Goal: Task Accomplishment & Management: Manage account settings

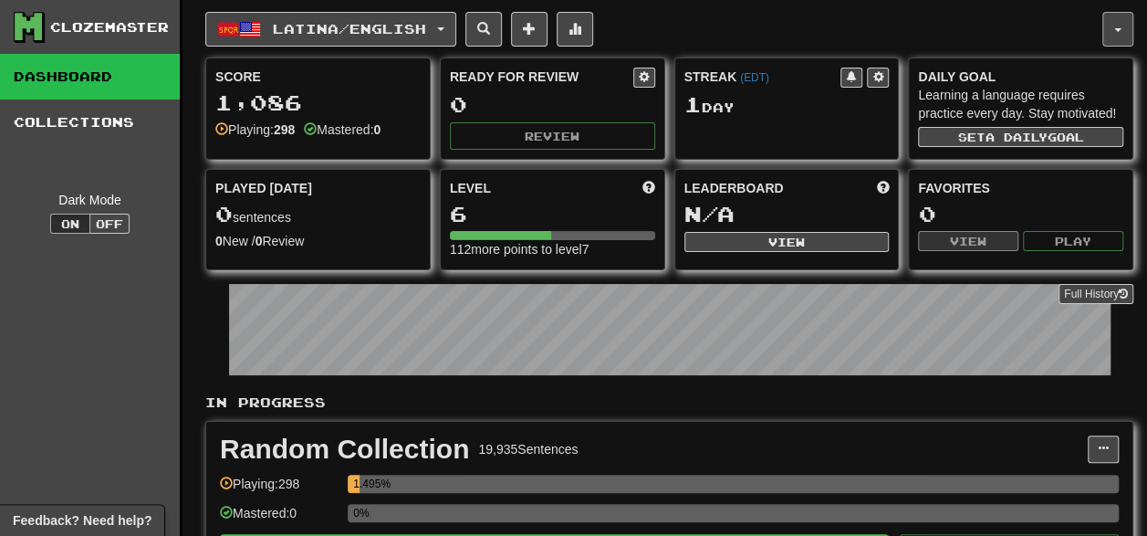
click at [1112, 32] on button "button" at bounding box center [1117, 29] width 31 height 35
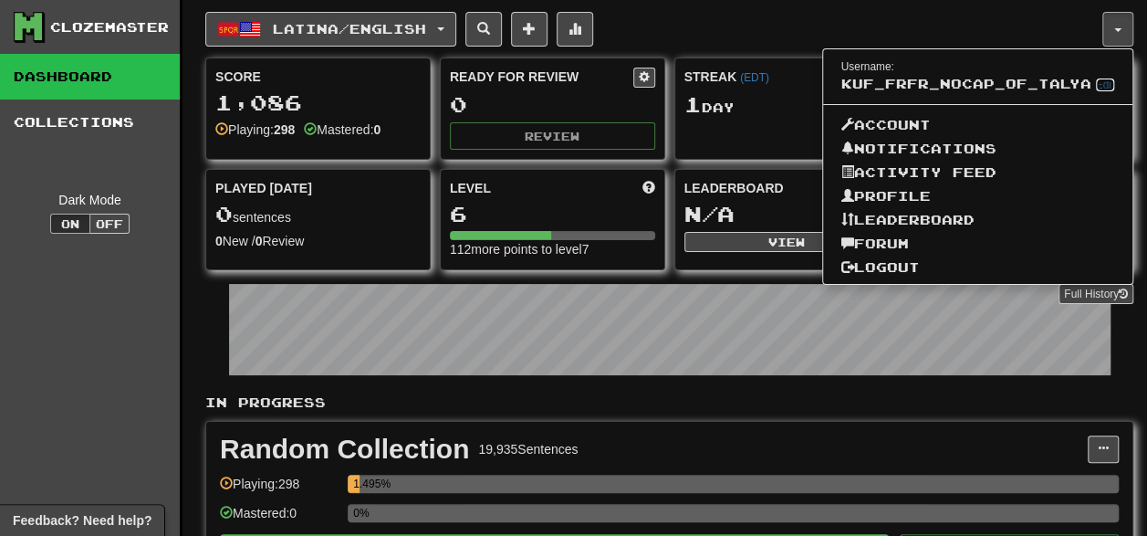
click at [1096, 91] on link "Edit" at bounding box center [1105, 84] width 19 height 13
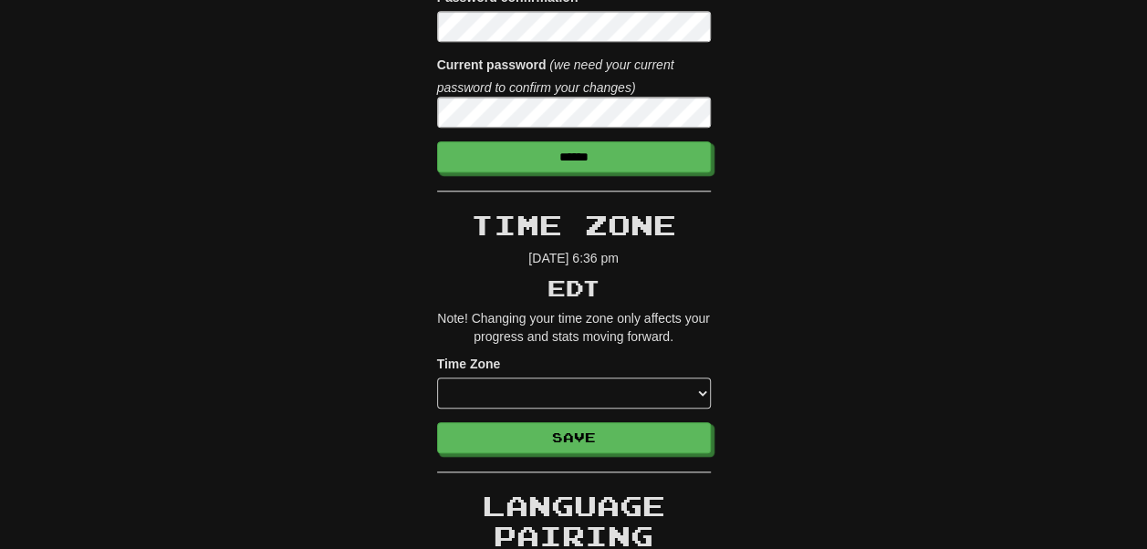
scroll to position [803, 0]
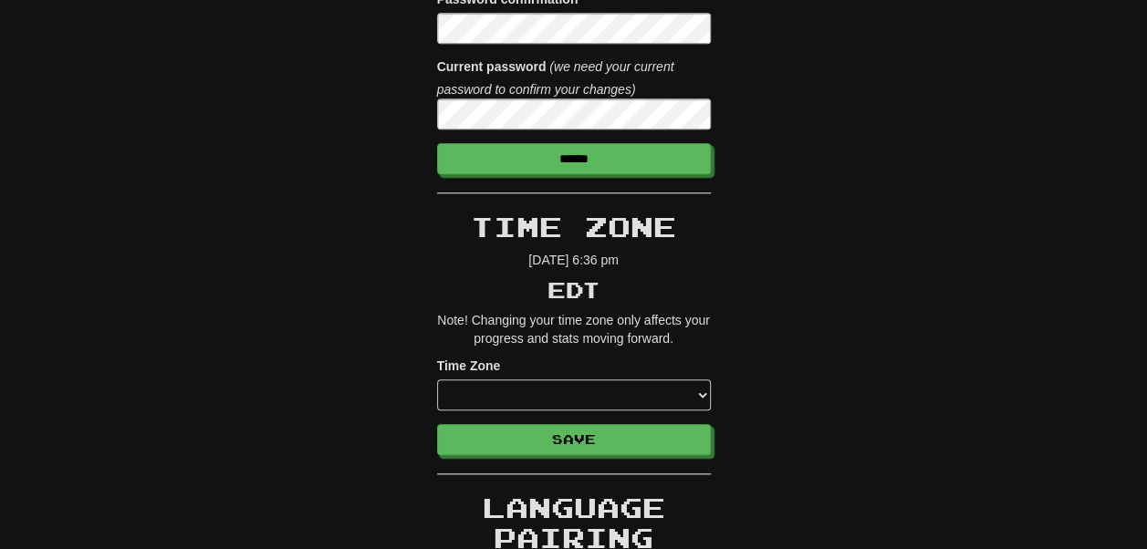
click at [322, 93] on div "Clozemaster Pro × Disable Auto-Renew Didn't find what you were looking for? Let…" at bounding box center [573, 474] width 1067 height 2461
click at [409, 99] on div "Clozemaster Pro × Disable Auto-Renew Didn't find what you were looking for? Let…" at bounding box center [573, 474] width 1067 height 2461
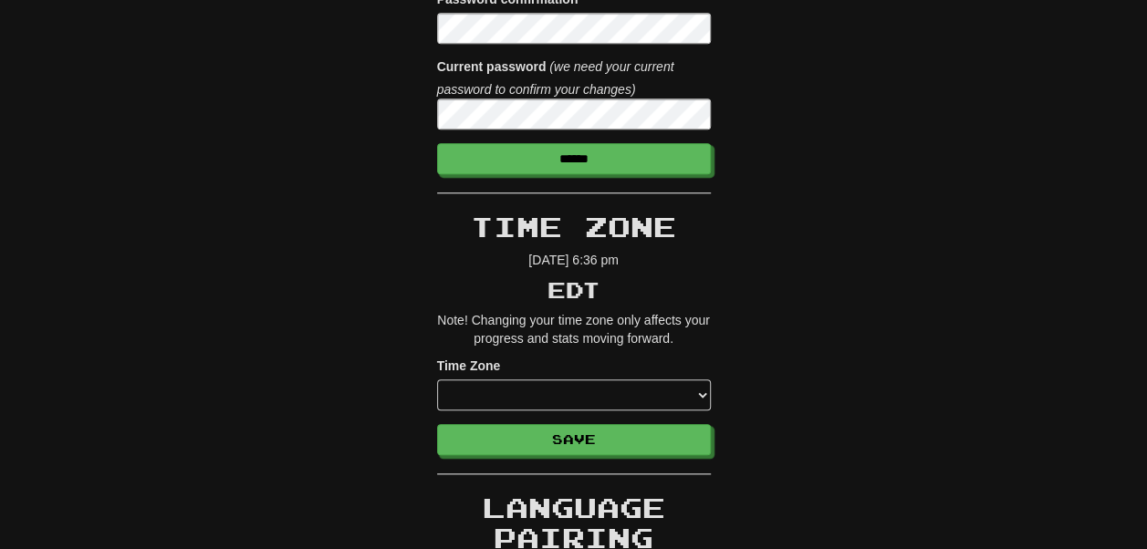
drag, startPoint x: 537, startPoint y: 101, endPoint x: 491, endPoint y: 104, distance: 46.6
click at [775, 130] on div "Clozemaster Pro × Disable Auto-Renew Didn't find what you were looking for? Let…" at bounding box center [573, 474] width 1067 height 2461
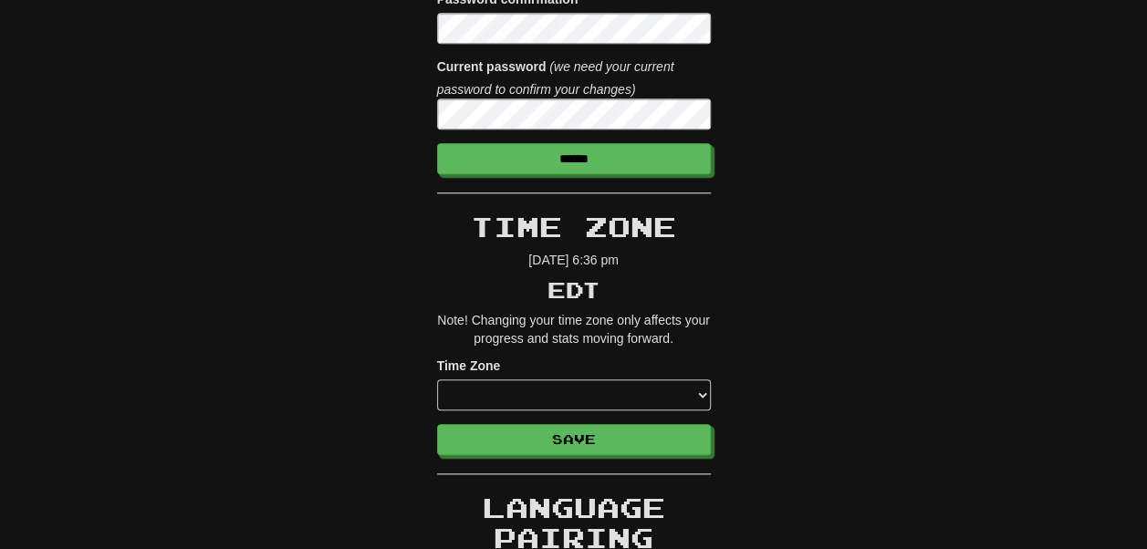
type input "**********"
click at [339, 127] on div "Clozemaster Pro × Disable Auto-Renew Didn't find what you were looking for? Let…" at bounding box center [573, 474] width 1067 height 2461
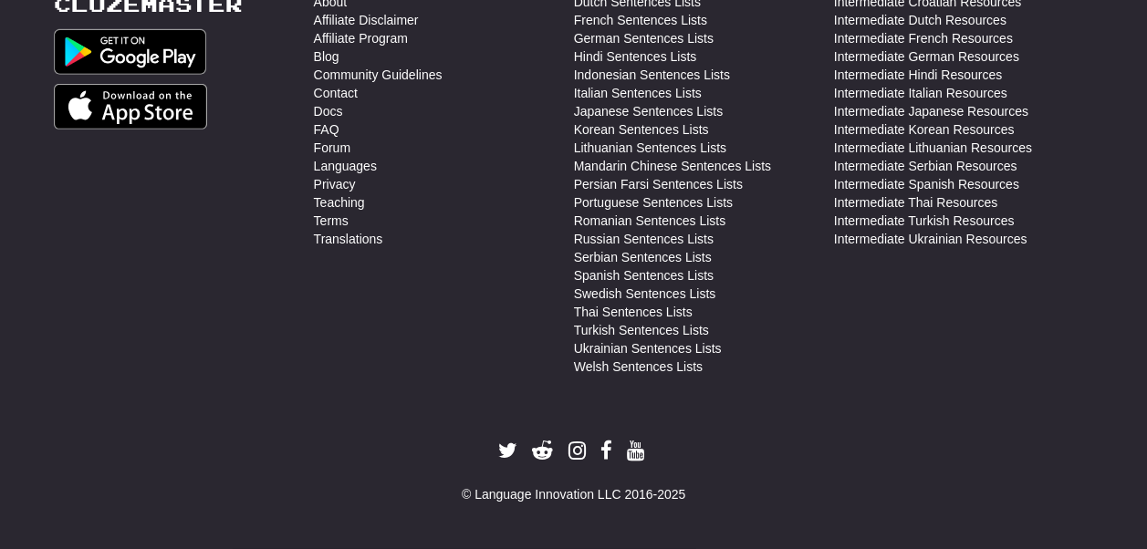
scroll to position [2845, 0]
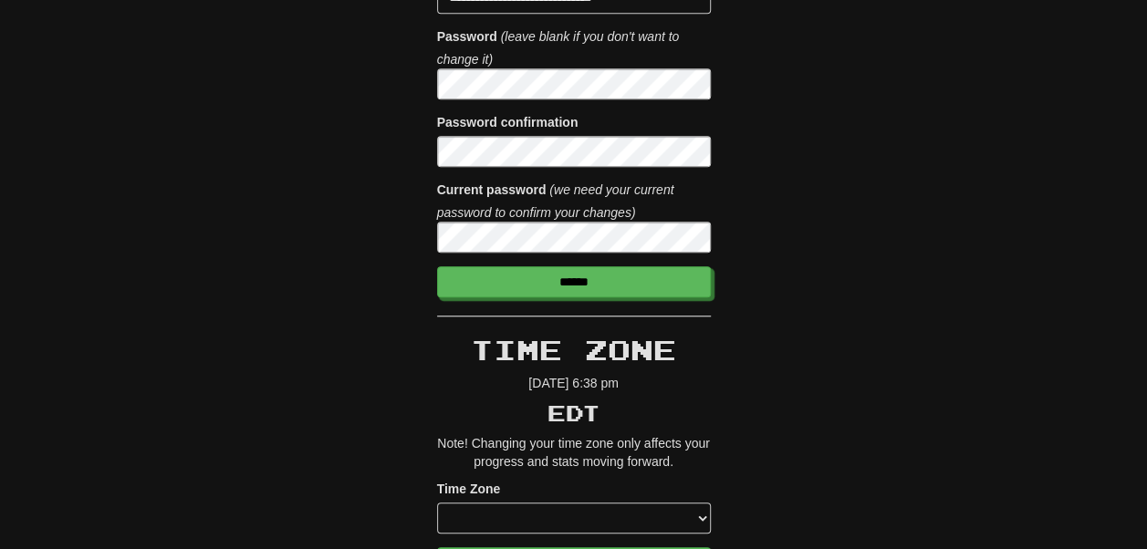
scroll to position [681, 0]
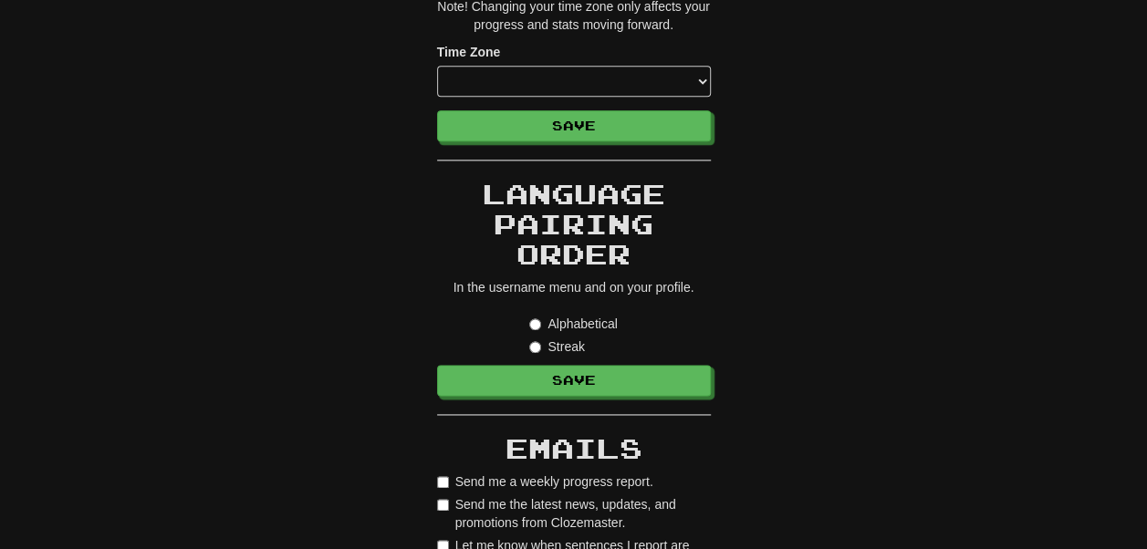
scroll to position [1118, 0]
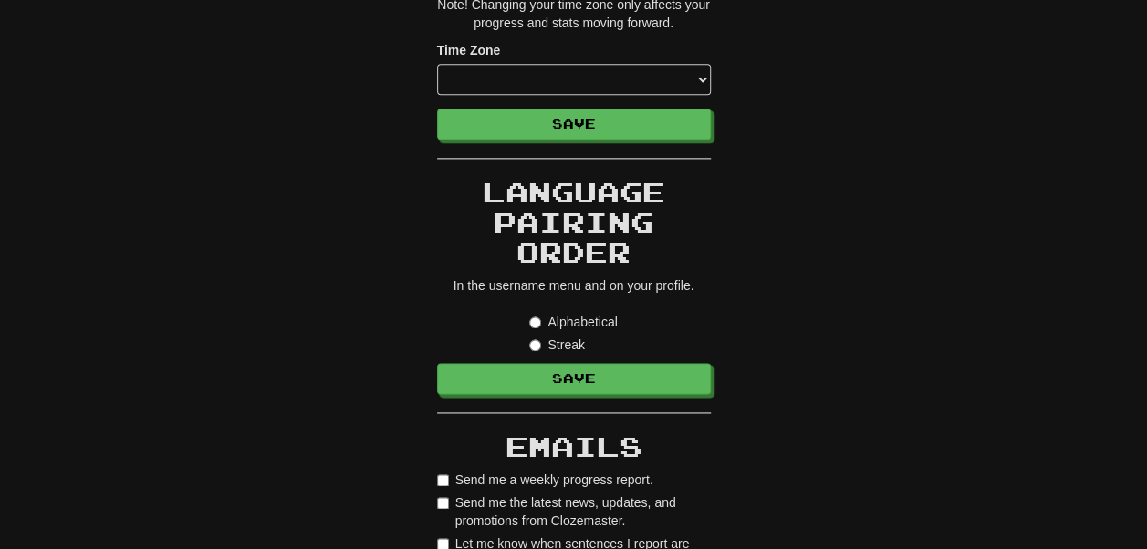
type input "**********"
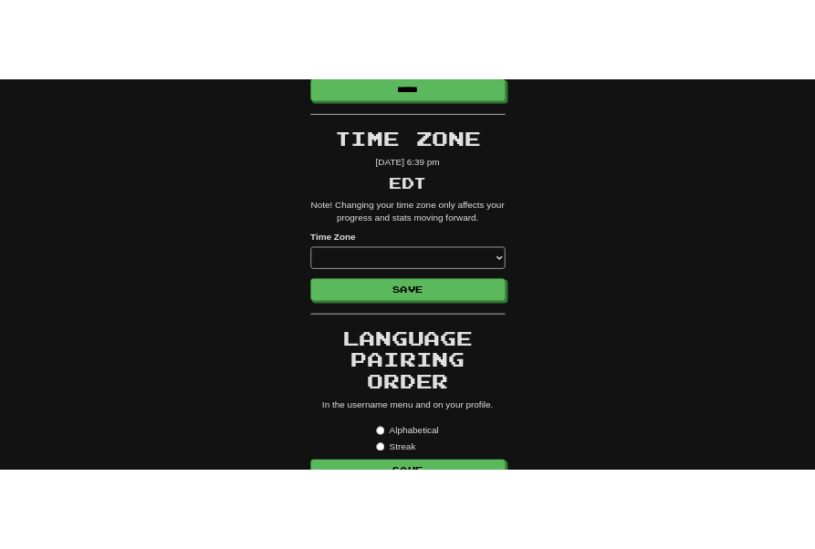
scroll to position [1072, 0]
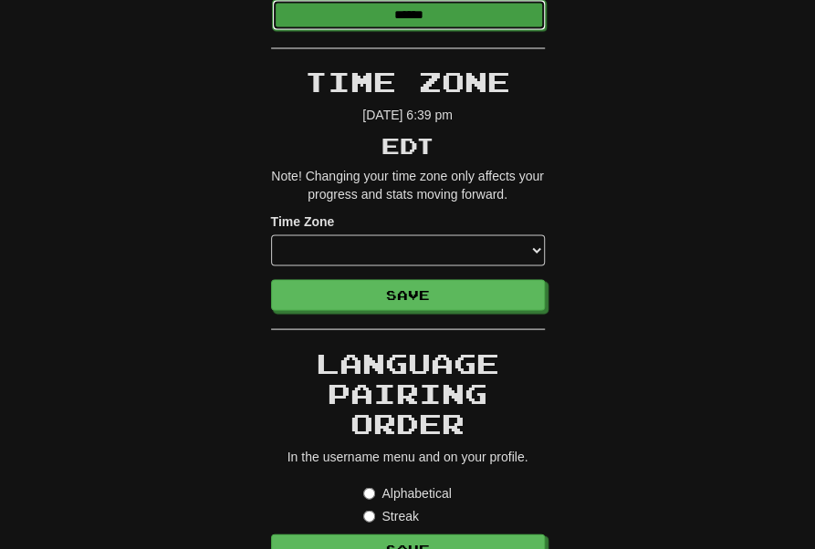
click at [403, 30] on input "******" at bounding box center [409, 14] width 274 height 31
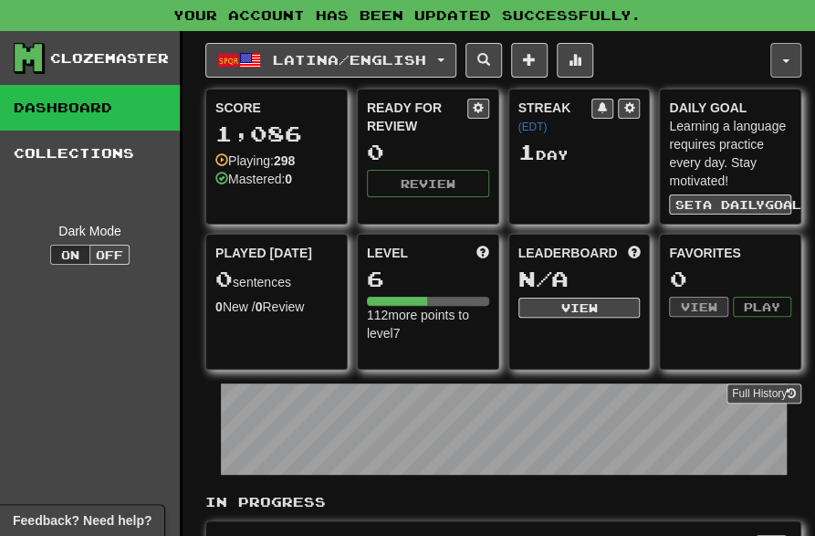
click at [781, 77] on button "button" at bounding box center [785, 60] width 31 height 35
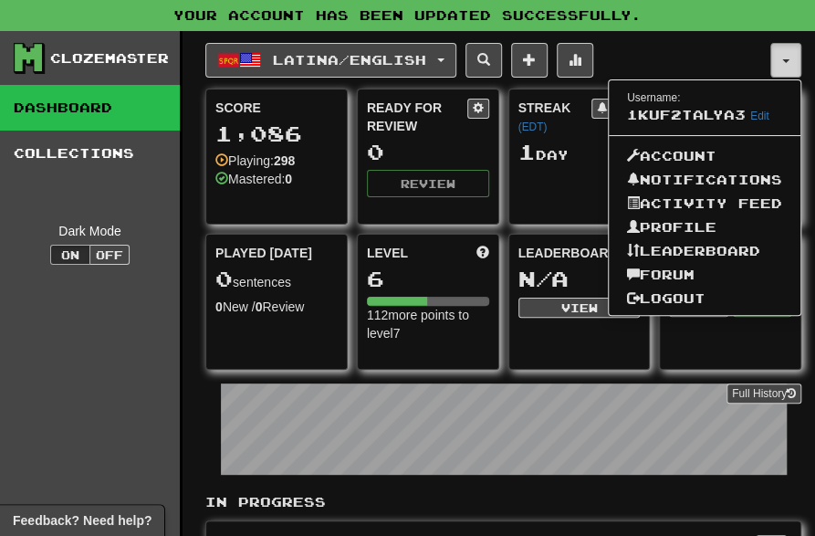
click at [796, 68] on button "button" at bounding box center [785, 60] width 31 height 35
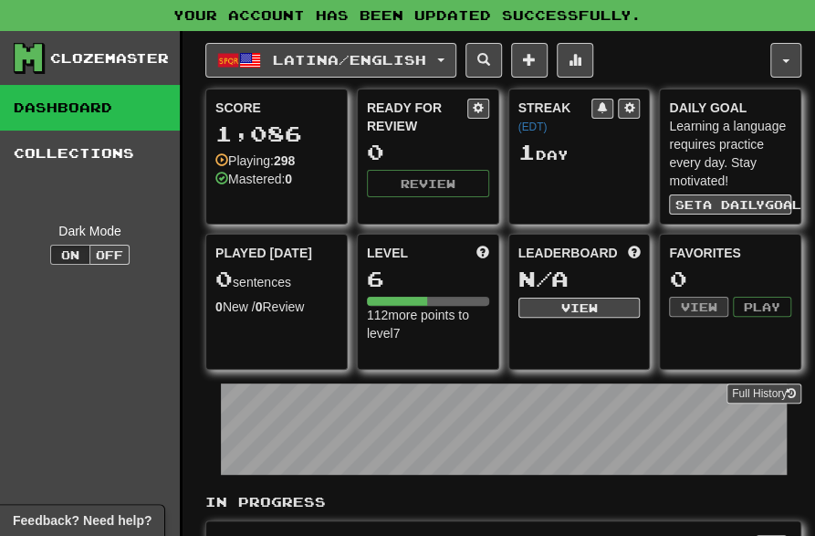
click at [690, 68] on div "Latina / English Deutsch / English Streak: 1 Review: 195 Points [DATE]: 0 Españ…" at bounding box center [487, 60] width 565 height 35
click at [566, 317] on button "View" at bounding box center [579, 307] width 122 height 20
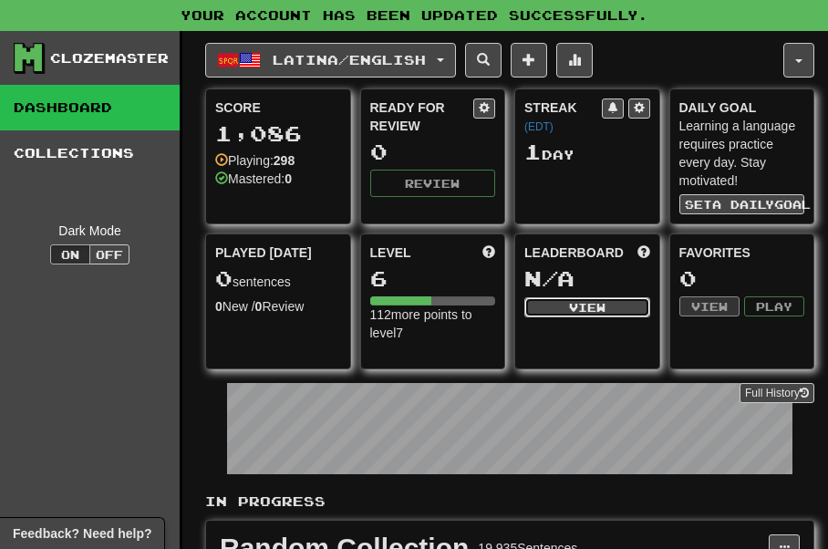
select select "**********"
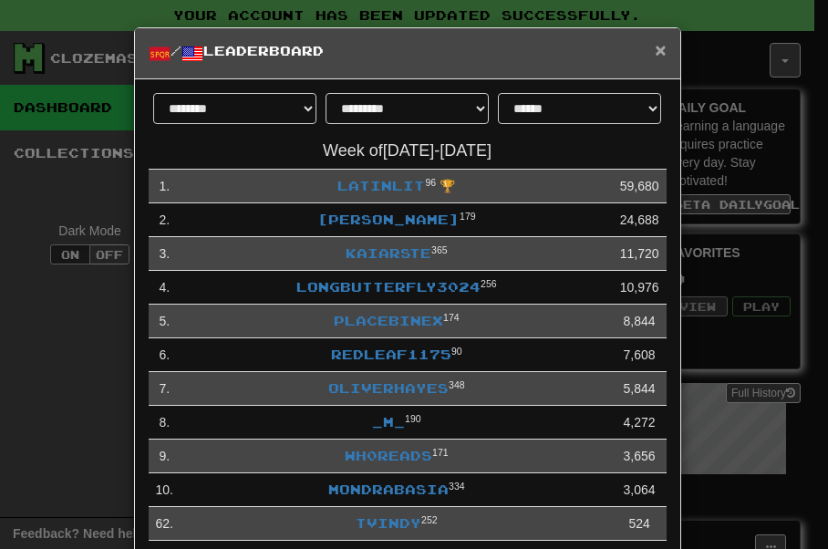
click at [655, 54] on span "×" at bounding box center [660, 49] width 11 height 21
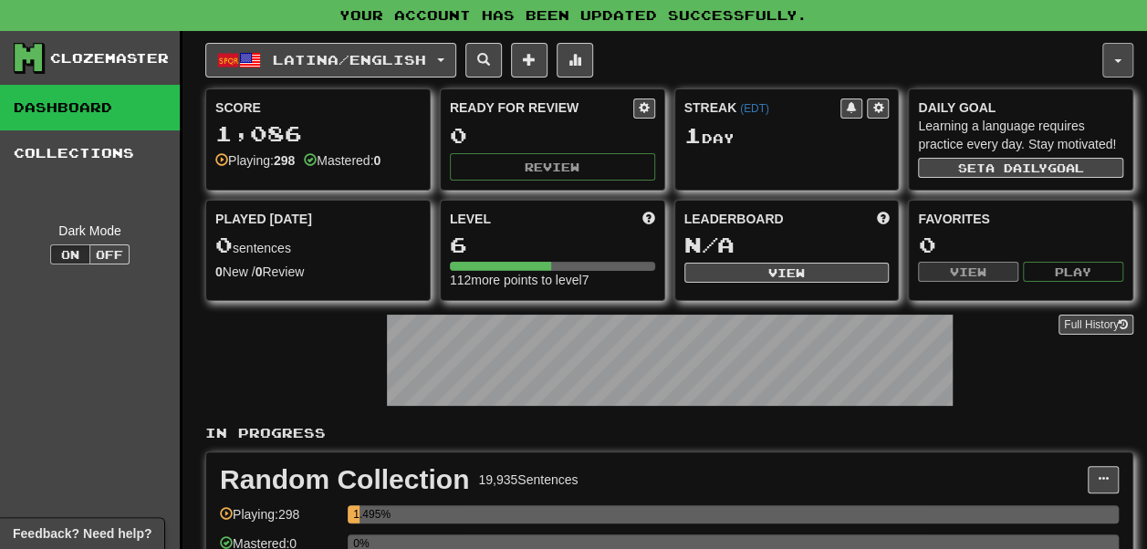
click at [814, 72] on button "button" at bounding box center [1117, 60] width 31 height 35
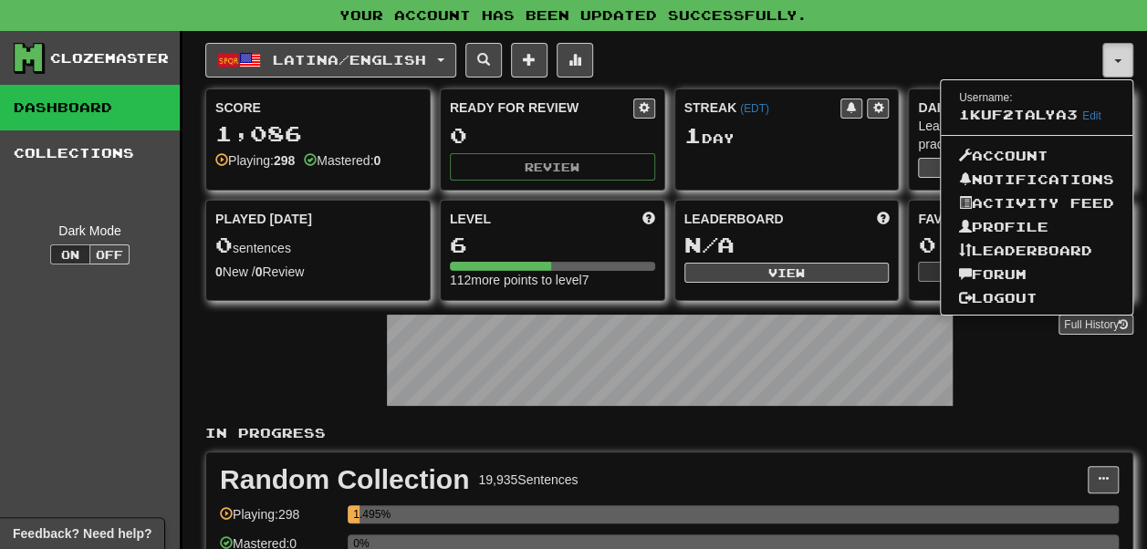
click at [814, 63] on button "button" at bounding box center [1117, 60] width 31 height 35
